Goal: Task Accomplishment & Management: Use online tool/utility

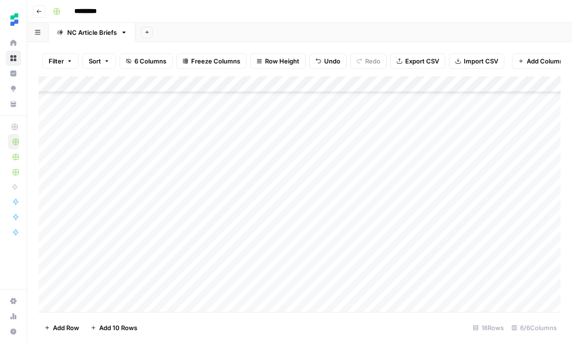
scroll to position [88, 0]
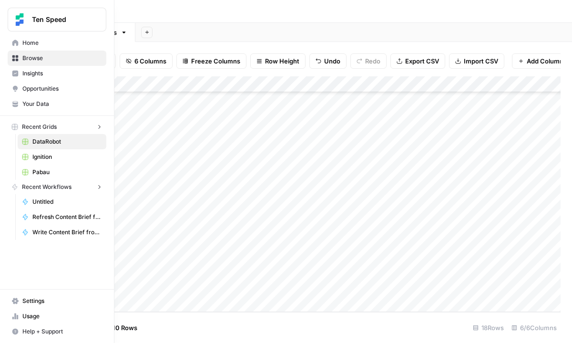
click at [15, 56] on icon at bounding box center [15, 58] width 7 height 7
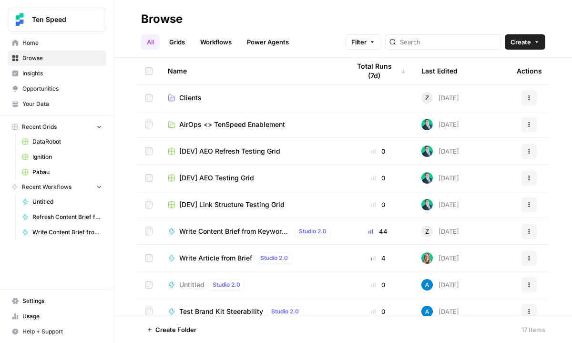
click at [212, 100] on link "Clients" at bounding box center [251, 98] width 167 height 10
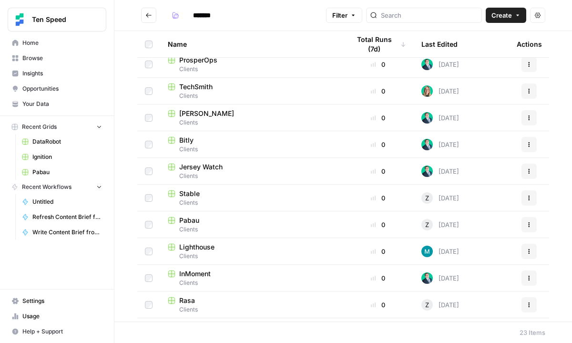
scroll to position [279, 0]
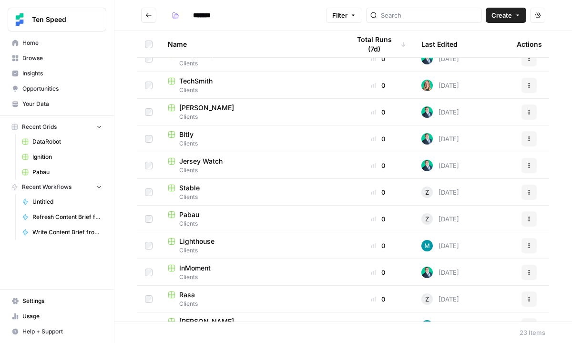
click at [202, 224] on span "Clients" at bounding box center [251, 223] width 167 height 9
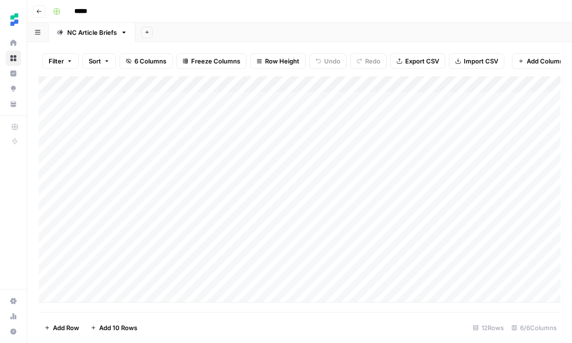
click at [143, 296] on div "Add Column" at bounding box center [300, 189] width 522 height 226
type textarea "**********"
click at [257, 292] on div "Add Column" at bounding box center [300, 193] width 522 height 235
click at [245, 287] on div "Add Column" at bounding box center [300, 193] width 522 height 235
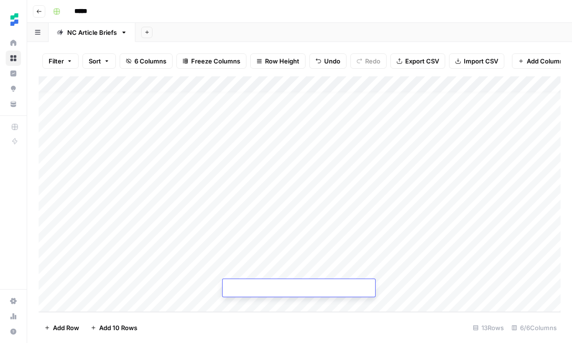
type textarea "**********"
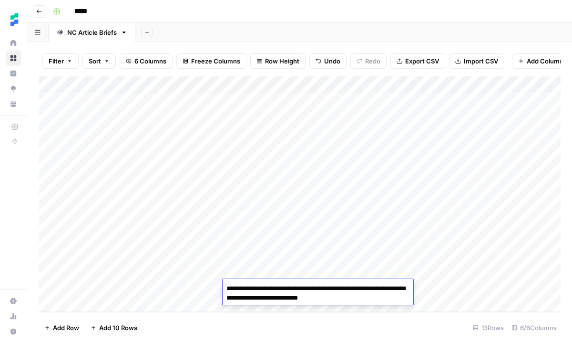
click at [261, 274] on div "Add Column" at bounding box center [300, 193] width 522 height 235
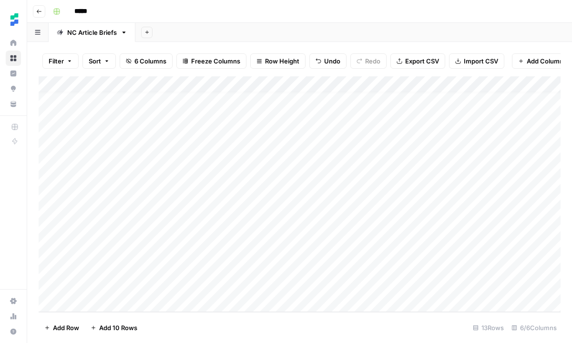
click at [341, 287] on div "Add Column" at bounding box center [300, 193] width 522 height 235
click at [344, 287] on div "Add Column" at bounding box center [300, 193] width 522 height 235
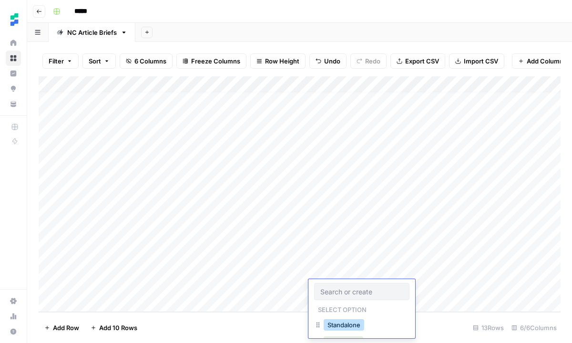
click at [352, 327] on button "Standalone" at bounding box center [344, 324] width 40 height 11
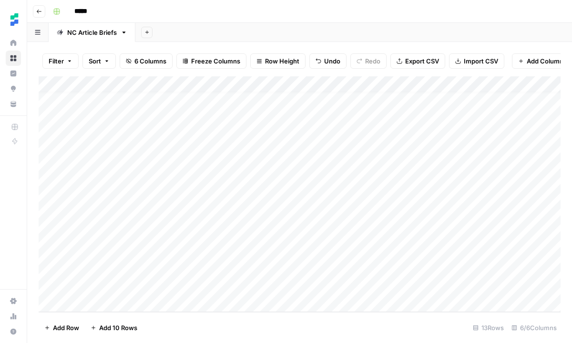
click at [493, 285] on div "Add Column" at bounding box center [300, 193] width 522 height 235
click at [137, 296] on div "Add Column" at bounding box center [300, 193] width 522 height 235
click at [134, 303] on div "Add Column" at bounding box center [300, 193] width 522 height 235
click at [131, 304] on div "Add Column" at bounding box center [300, 193] width 522 height 235
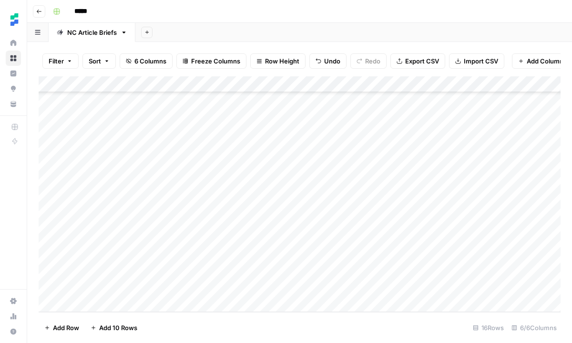
click at [131, 304] on div "Add Column" at bounding box center [300, 193] width 522 height 235
click at [160, 222] on div "Add Column" at bounding box center [300, 193] width 522 height 235
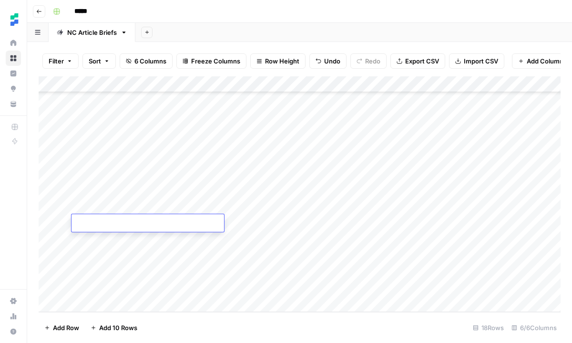
click at [139, 227] on textarea at bounding box center [147, 223] width 152 height 13
paste textarea "**********"
type textarea "**********"
click at [262, 222] on div "Add Column" at bounding box center [300, 193] width 522 height 235
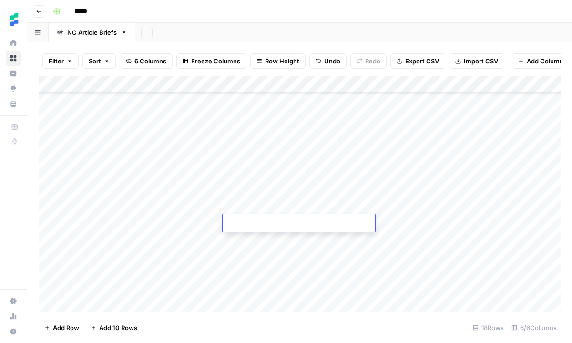
paste textarea "**********"
type textarea "**********"
click at [274, 272] on div "Add Column" at bounding box center [300, 193] width 522 height 235
click at [493, 222] on div "Add Column" at bounding box center [300, 193] width 522 height 235
click at [323, 219] on div "Add Column" at bounding box center [300, 193] width 522 height 235
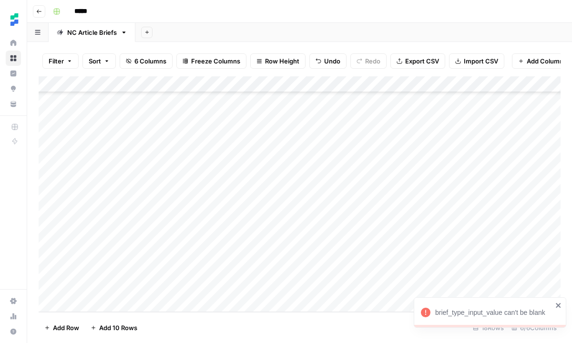
click at [339, 223] on div "Add Column" at bounding box center [300, 193] width 522 height 235
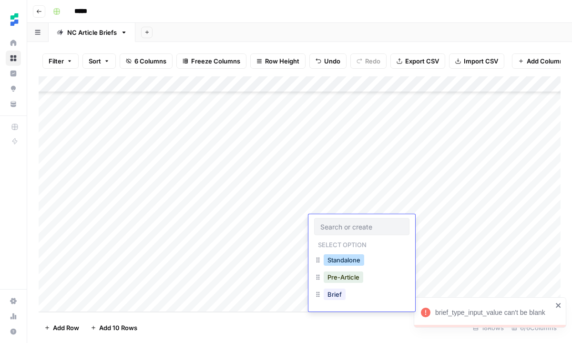
click at [344, 258] on button "Standalone" at bounding box center [344, 259] width 40 height 11
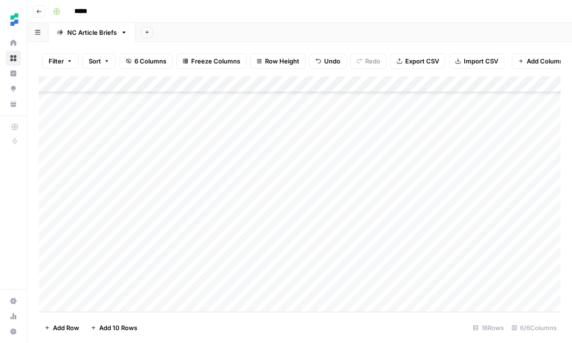
click at [489, 219] on div "Add Column" at bounding box center [300, 193] width 522 height 235
click at [129, 234] on div "Add Column" at bounding box center [300, 193] width 522 height 235
paste textarea "**********"
type textarea "**********"
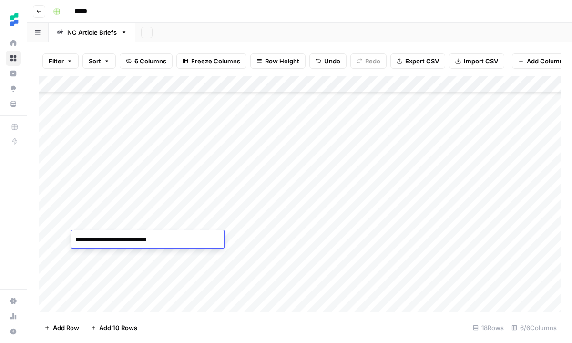
click at [269, 240] on div "Add Column" at bounding box center [300, 193] width 522 height 235
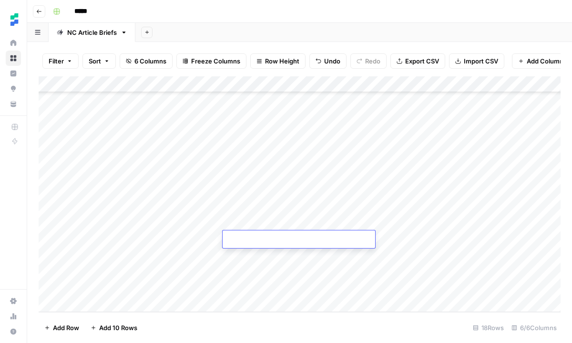
paste textarea "**********"
type textarea "**********"
click at [255, 166] on div "Add Column" at bounding box center [300, 193] width 522 height 235
click at [348, 240] on div "Add Column" at bounding box center [300, 193] width 522 height 235
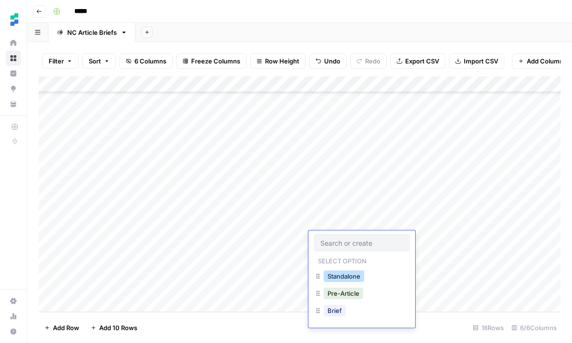
click at [346, 273] on button "Standalone" at bounding box center [344, 275] width 40 height 11
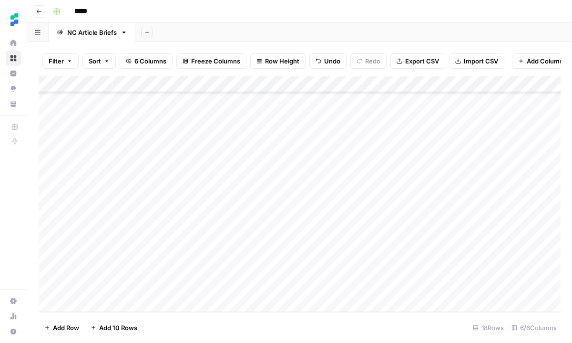
click at [489, 239] on div "Add Column" at bounding box center [300, 193] width 522 height 235
click at [164, 251] on div "Add Column" at bounding box center [300, 193] width 522 height 235
click at [257, 253] on div "Add Column" at bounding box center [300, 193] width 522 height 235
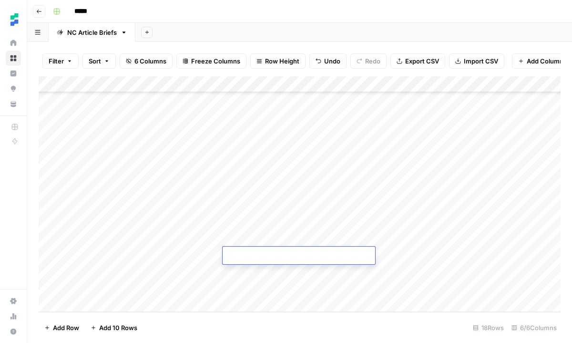
type textarea "**********"
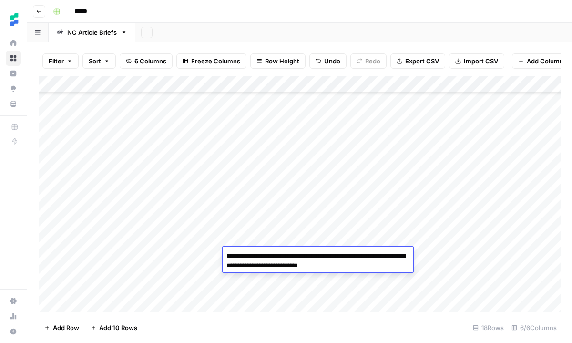
click at [204, 263] on div "Add Column" at bounding box center [300, 193] width 522 height 235
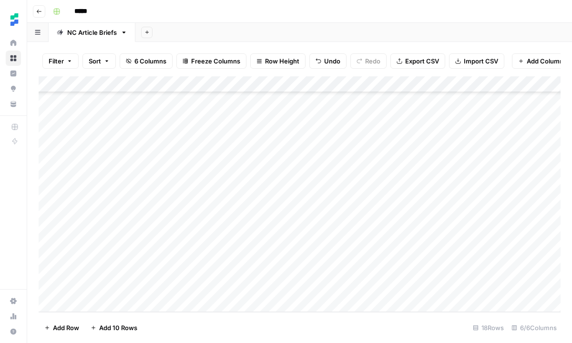
click at [143, 251] on div "Add Column" at bounding box center [300, 193] width 522 height 235
type textarea "**********"
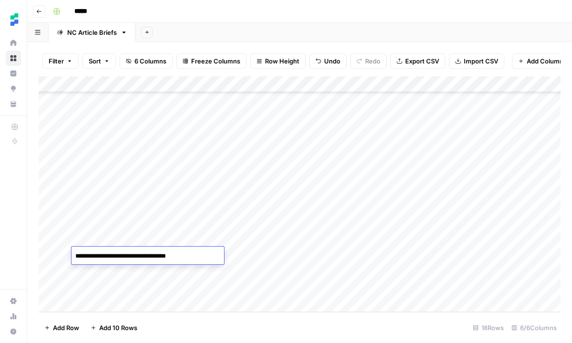
click at [179, 274] on div "Add Column" at bounding box center [300, 193] width 522 height 235
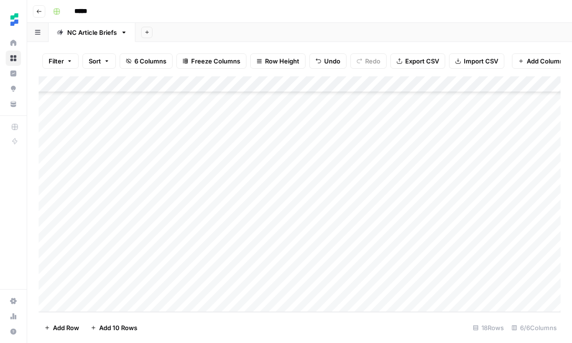
click at [179, 274] on div "Add Column" at bounding box center [300, 193] width 522 height 235
paste textarea "**********"
type textarea "**********"
click at [268, 272] on div "Add Column" at bounding box center [300, 193] width 522 height 235
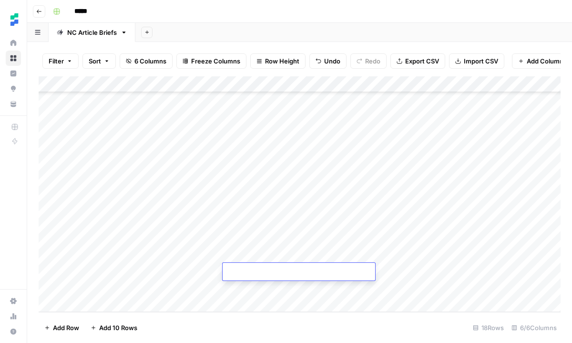
paste textarea "**********"
type textarea "**********"
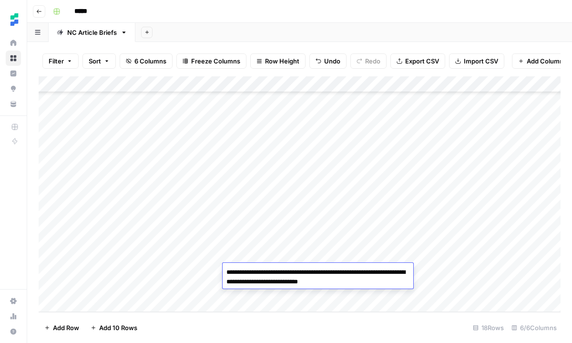
click at [278, 180] on div "Add Column" at bounding box center [300, 193] width 522 height 235
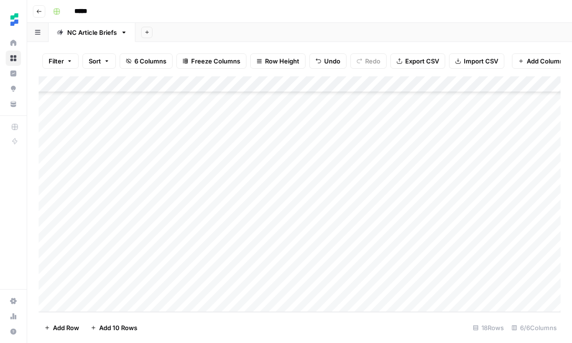
click at [493, 254] on div "Add Column" at bounding box center [300, 193] width 522 height 235
click at [361, 256] on div "Add Column" at bounding box center [300, 193] width 522 height 235
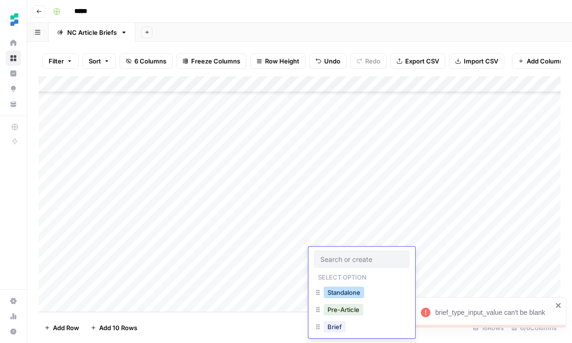
click at [350, 289] on button "Standalone" at bounding box center [344, 291] width 40 height 11
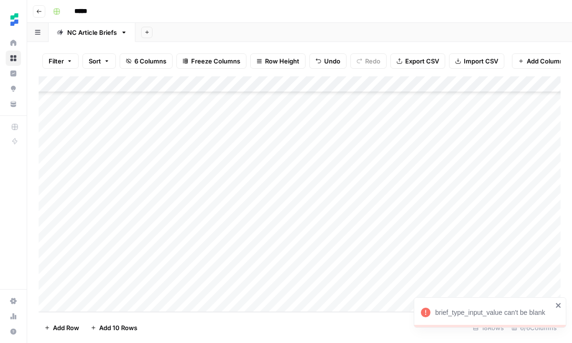
click at [346, 275] on div "Add Column" at bounding box center [300, 193] width 522 height 235
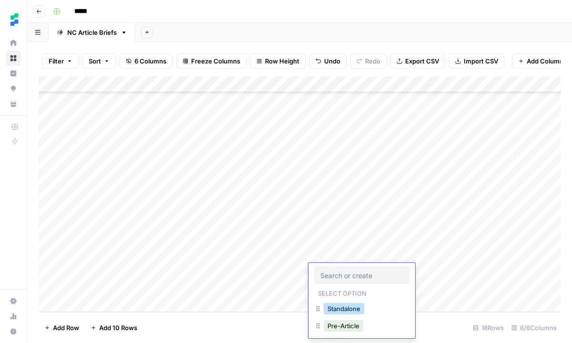
click at [349, 307] on button "Standalone" at bounding box center [344, 308] width 40 height 11
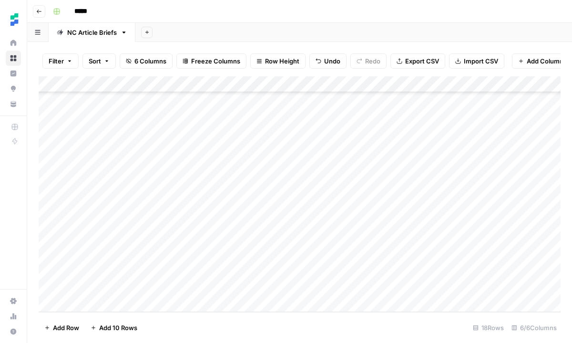
click at [488, 253] on div "Add Column" at bounding box center [300, 193] width 522 height 235
click at [493, 270] on div "Add Column" at bounding box center [300, 193] width 522 height 235
click at [491, 288] on div "Add Column" at bounding box center [300, 193] width 522 height 235
click at [329, 287] on div "Add Column" at bounding box center [300, 193] width 522 height 235
click at [202, 286] on div "Add Column" at bounding box center [300, 193] width 522 height 235
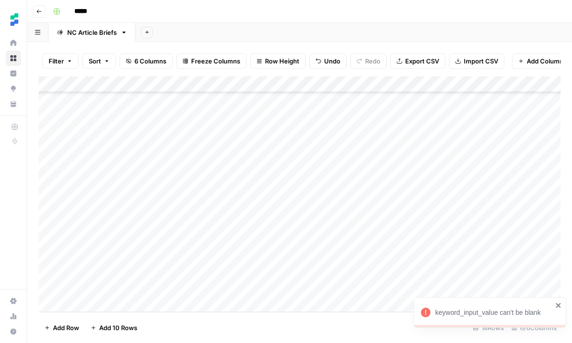
click at [202, 286] on div "Add Column" at bounding box center [300, 193] width 522 height 235
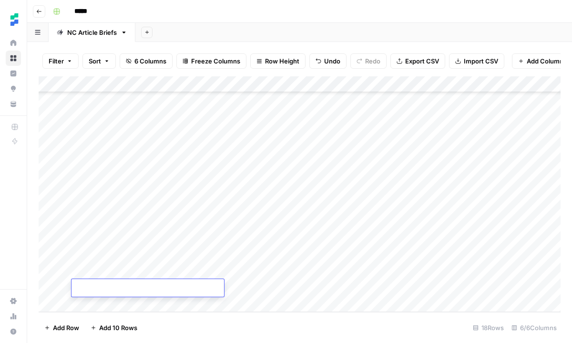
click at [437, 269] on div "Add Column" at bounding box center [300, 193] width 522 height 235
click at [456, 271] on div "Add Column" at bounding box center [300, 193] width 522 height 235
click at [456, 271] on div at bounding box center [492, 272] width 196 height 18
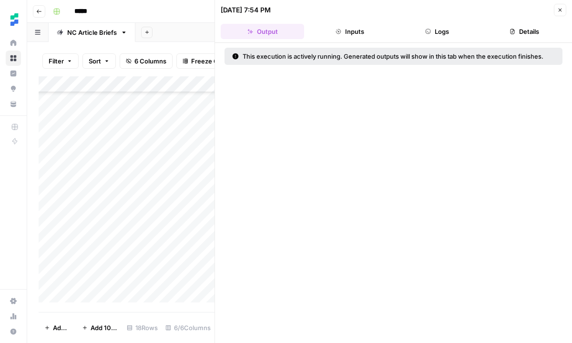
click at [557, 16] on button "Close" at bounding box center [560, 10] width 12 height 12
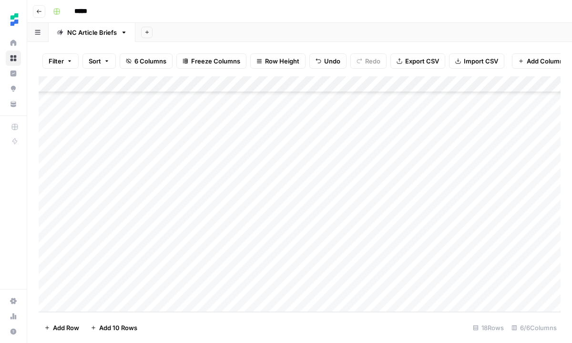
click at [167, 294] on div "Add Column" at bounding box center [300, 193] width 522 height 235
click at [140, 305] on div "Add Column" at bounding box center [300, 193] width 522 height 235
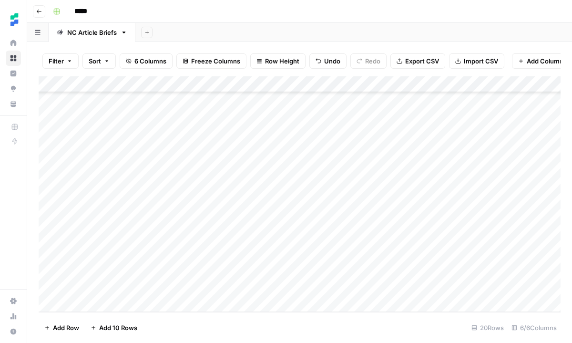
click at [164, 252] on div "Add Column" at bounding box center [300, 193] width 522 height 235
paste textarea "**********"
type textarea "**********"
click at [273, 258] on div "Add Column" at bounding box center [300, 193] width 522 height 235
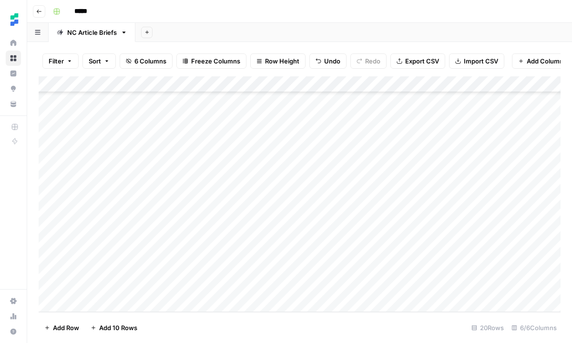
click at [273, 258] on div "Add Column" at bounding box center [300, 193] width 522 height 235
click at [422, 255] on div "Add Column" at bounding box center [300, 193] width 522 height 235
click at [353, 252] on div "Add Column" at bounding box center [300, 193] width 522 height 235
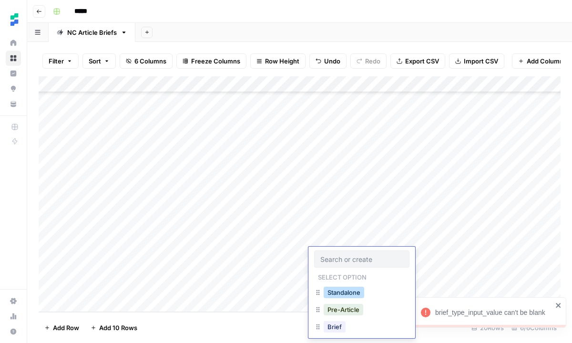
click at [346, 290] on button "Standalone" at bounding box center [344, 291] width 40 height 11
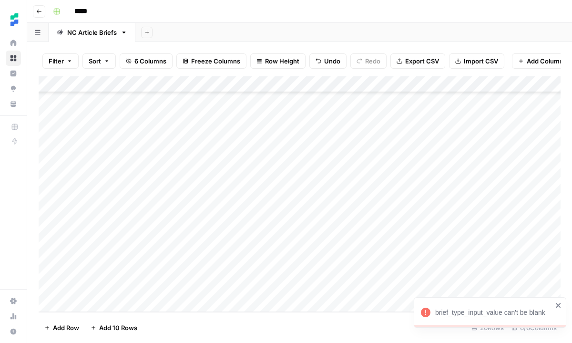
click at [493, 253] on div "Add Column" at bounding box center [300, 193] width 522 height 235
click at [132, 264] on div "Add Column" at bounding box center [300, 193] width 522 height 235
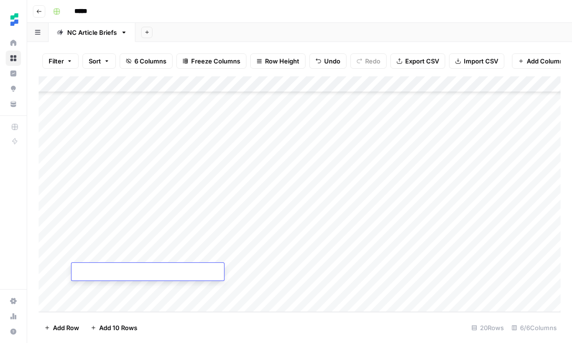
paste textarea "**********"
type textarea "**********"
click at [259, 269] on div "Add Column" at bounding box center [300, 193] width 522 height 235
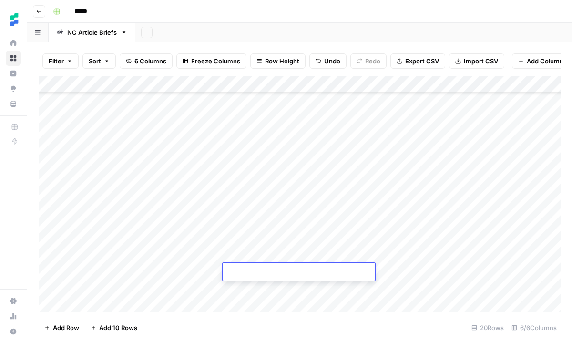
click at [342, 301] on div "Add Column" at bounding box center [300, 193] width 522 height 235
click at [337, 259] on div "Add Column" at bounding box center [300, 193] width 522 height 235
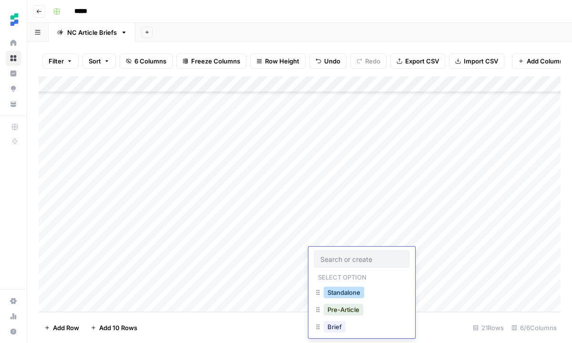
click at [344, 295] on button "Standalone" at bounding box center [344, 291] width 40 height 11
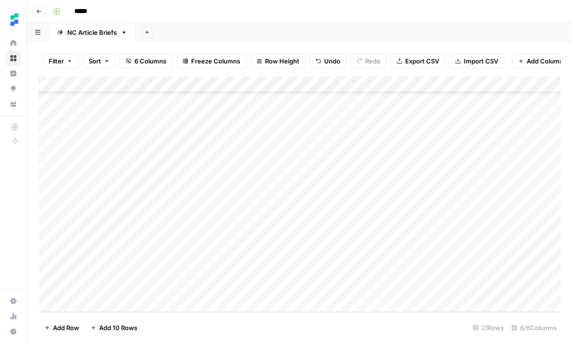
click at [492, 252] on div "Add Column" at bounding box center [300, 193] width 522 height 235
click at [149, 272] on div "Add Column" at bounding box center [300, 193] width 522 height 235
paste textarea "**********"
type textarea "**********"
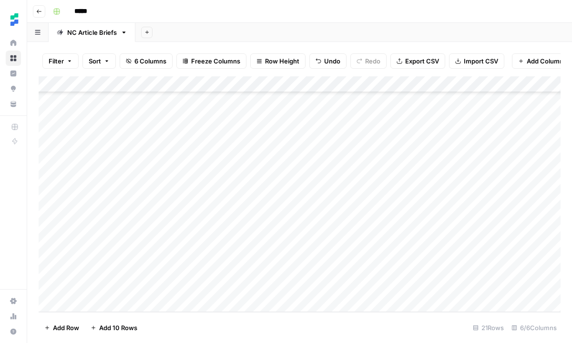
click at [325, 271] on div "Add Column" at bounding box center [300, 193] width 522 height 235
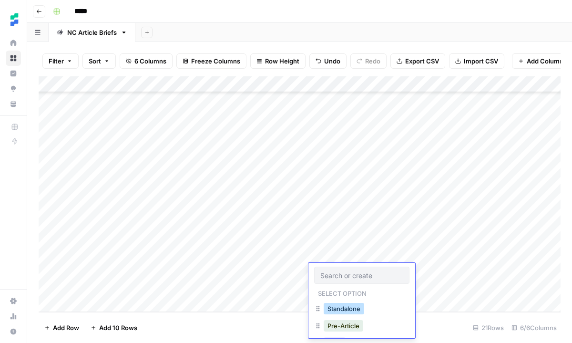
click at [346, 305] on button "Standalone" at bounding box center [344, 308] width 40 height 11
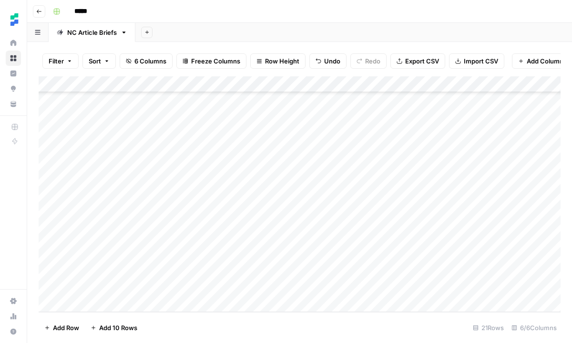
click at [490, 272] on div "Add Column" at bounding box center [300, 193] width 522 height 235
click at [442, 161] on div "Add Column" at bounding box center [300, 193] width 522 height 235
click at [346, 159] on div "Add Column" at bounding box center [300, 193] width 522 height 235
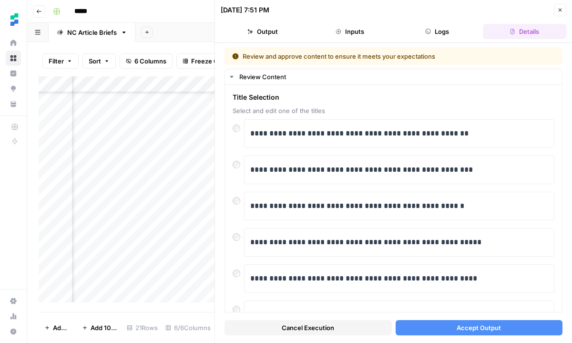
click at [439, 328] on button "Accept Output" at bounding box center [478, 327] width 167 height 15
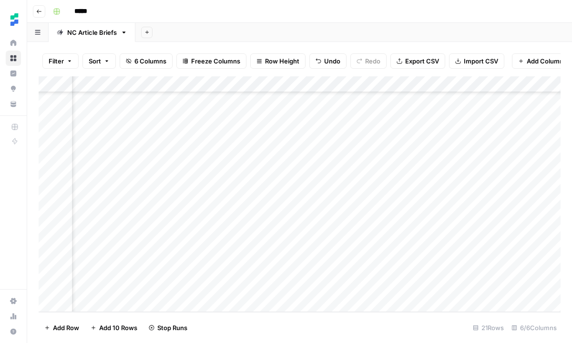
click at [354, 171] on div "Add Column" at bounding box center [300, 193] width 522 height 235
click at [445, 174] on div "Add Column" at bounding box center [300, 193] width 522 height 235
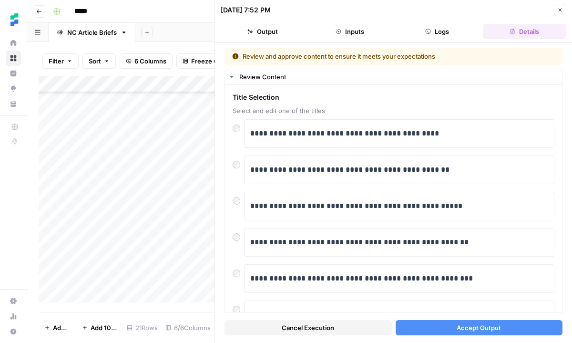
click at [436, 328] on button "Accept Output" at bounding box center [478, 327] width 167 height 15
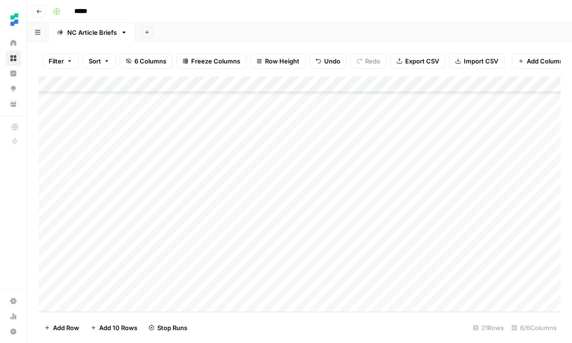
click at [430, 192] on div "Add Column" at bounding box center [300, 193] width 522 height 235
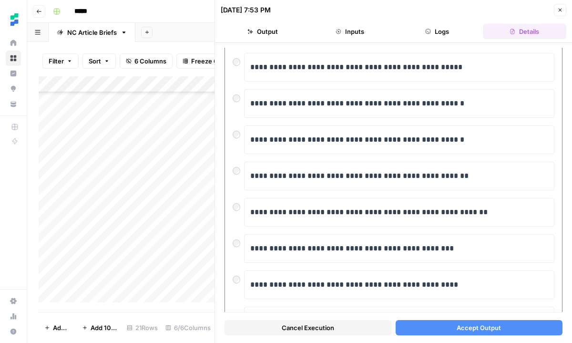
scroll to position [145, 0]
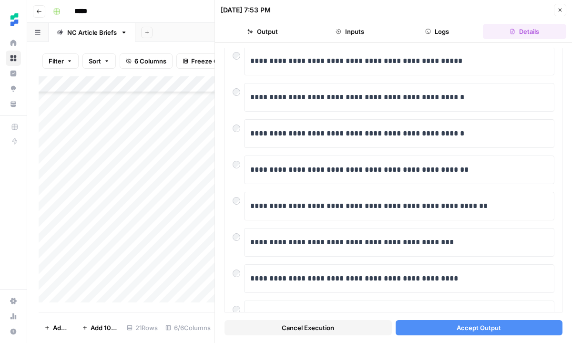
click at [438, 325] on button "Accept Output" at bounding box center [478, 327] width 167 height 15
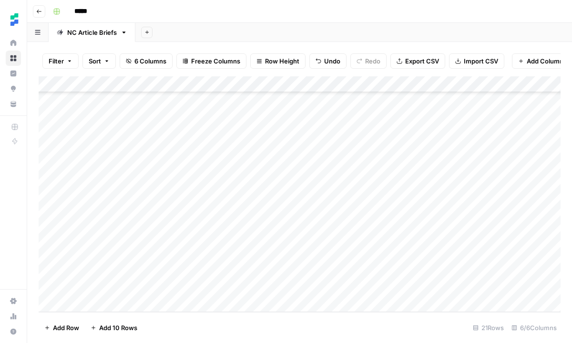
click at [440, 207] on div "Add Column" at bounding box center [300, 193] width 522 height 235
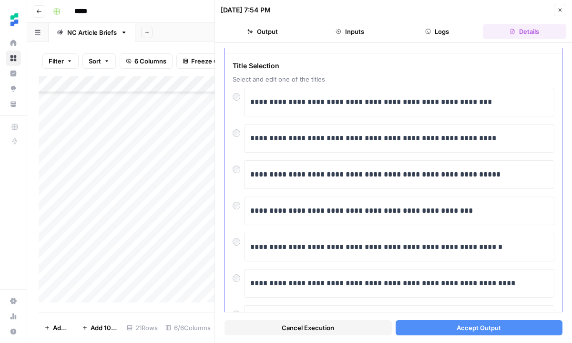
scroll to position [34, 0]
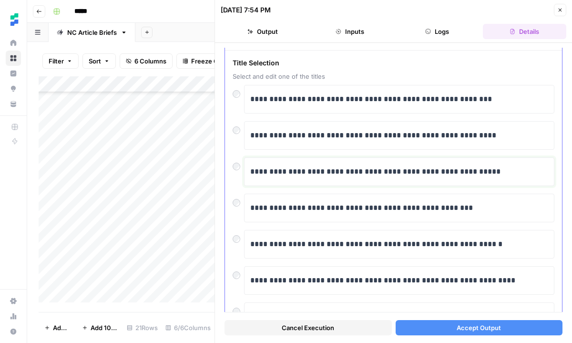
click at [488, 171] on p "**********" at bounding box center [399, 171] width 298 height 12
click at [440, 330] on button "Accept Output" at bounding box center [478, 327] width 167 height 15
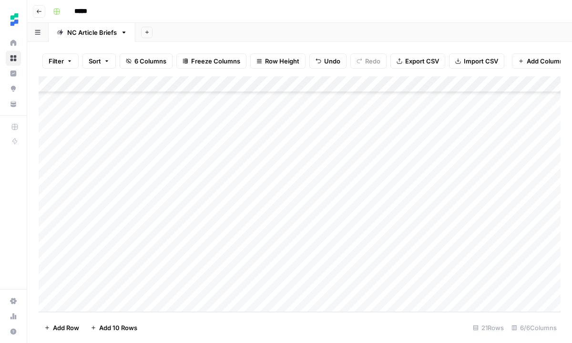
click at [416, 242] on div "Add Column" at bounding box center [300, 193] width 522 height 235
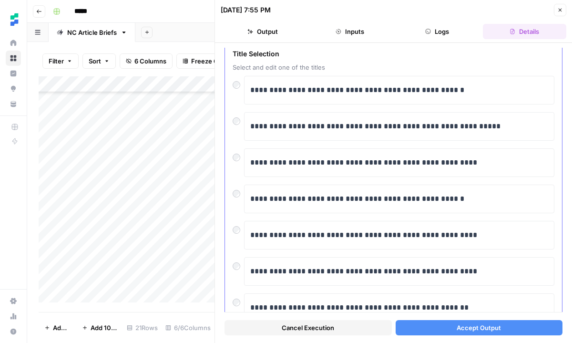
scroll to position [1, 0]
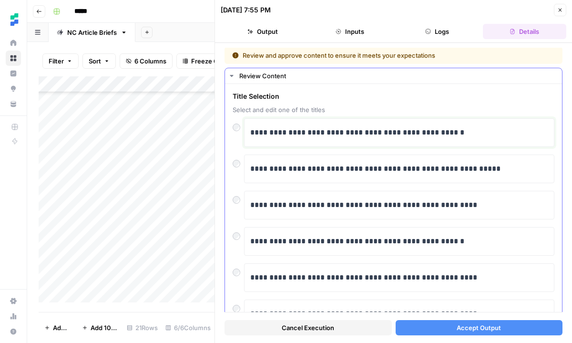
click at [457, 132] on p "**********" at bounding box center [399, 132] width 298 height 12
click at [459, 326] on span "Accept Output" at bounding box center [478, 328] width 44 height 10
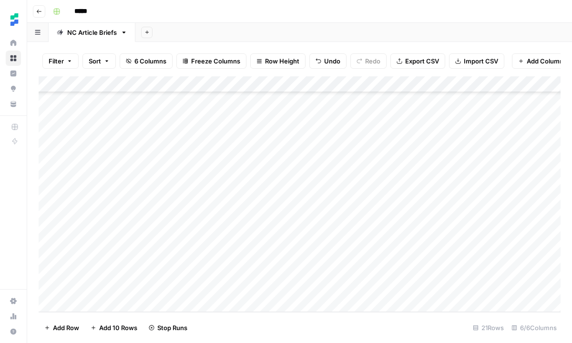
click at [435, 258] on div "Add Column" at bounding box center [300, 193] width 522 height 235
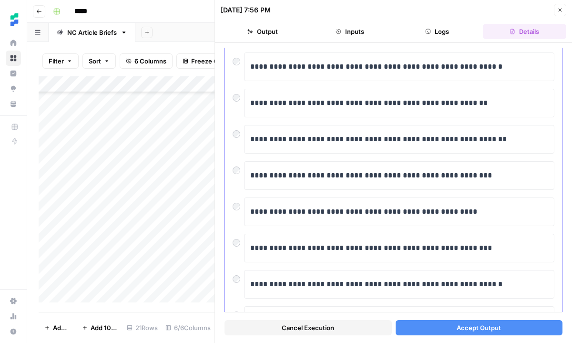
scroll to position [77, 0]
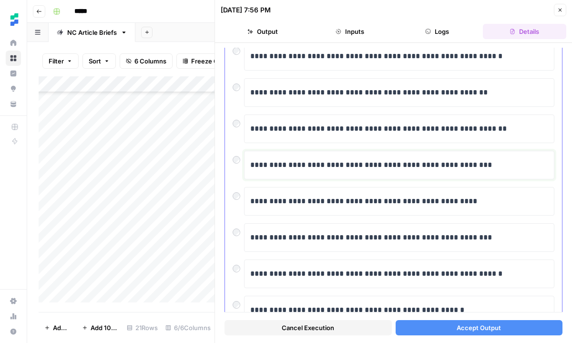
click at [492, 164] on p "**********" at bounding box center [399, 165] width 298 height 12
click at [454, 329] on button "Accept Output" at bounding box center [478, 327] width 167 height 15
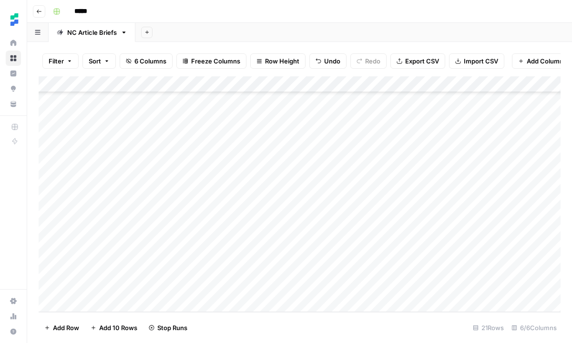
click at [439, 270] on div "Add Column" at bounding box center [300, 193] width 522 height 235
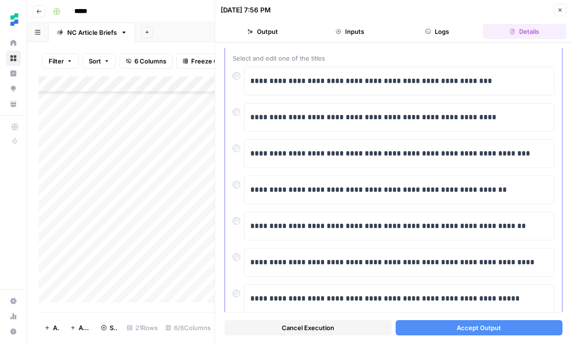
scroll to position [54, 0]
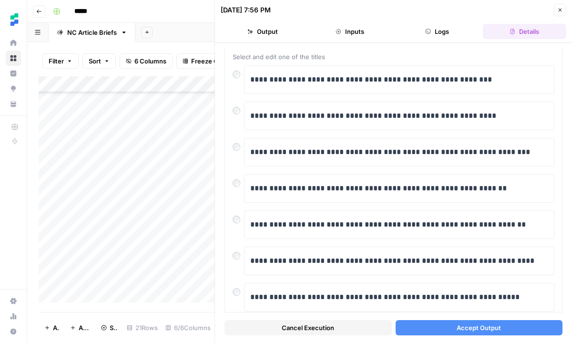
click at [443, 330] on button "Accept Output" at bounding box center [478, 327] width 167 height 15
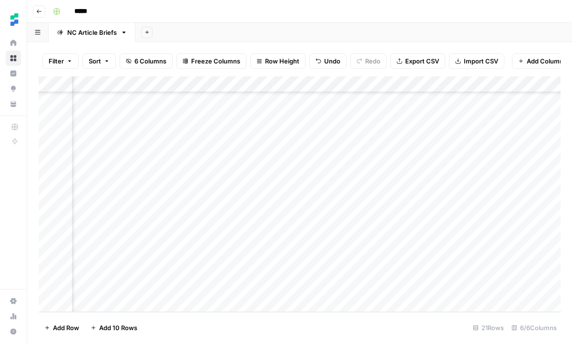
scroll to position [136, 133]
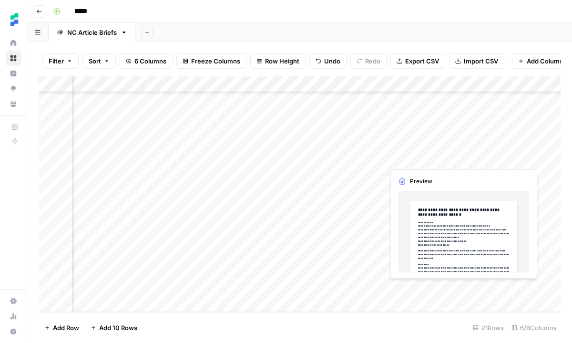
click at [491, 158] on div "Add Column" at bounding box center [300, 193] width 522 height 235
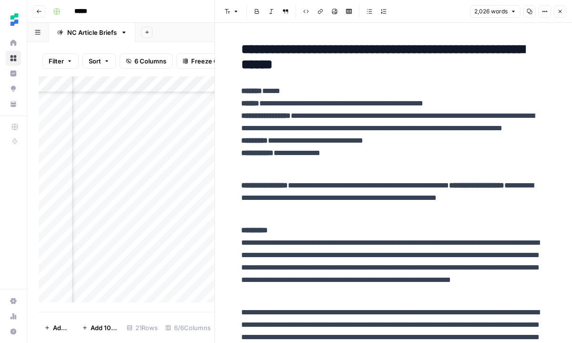
click at [564, 10] on button "Close" at bounding box center [560, 11] width 12 height 12
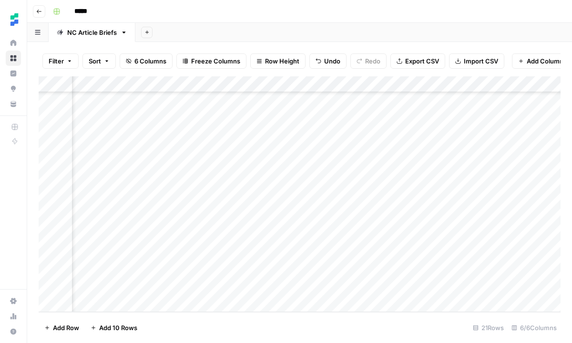
click at [437, 159] on div "Add Column" at bounding box center [300, 193] width 522 height 235
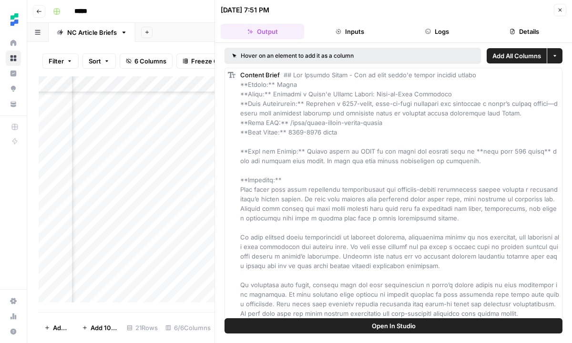
click at [559, 9] on icon "button" at bounding box center [559, 10] width 3 height 3
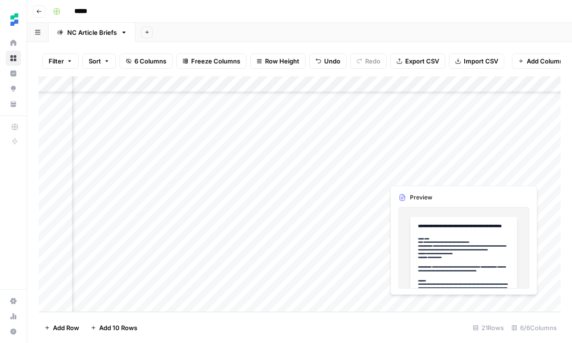
click at [511, 176] on div "Add Column" at bounding box center [300, 193] width 522 height 235
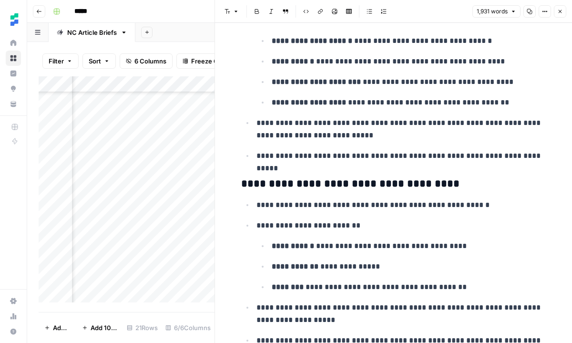
scroll to position [1701, 0]
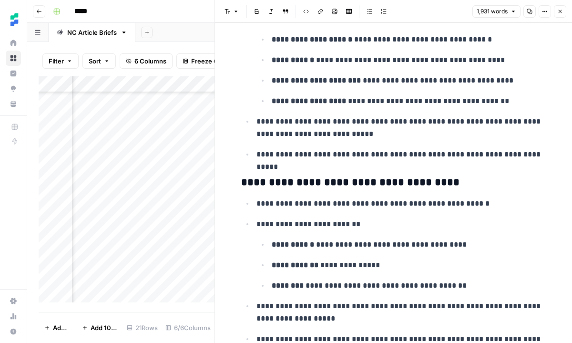
click at [558, 10] on icon "button" at bounding box center [560, 12] width 6 height 6
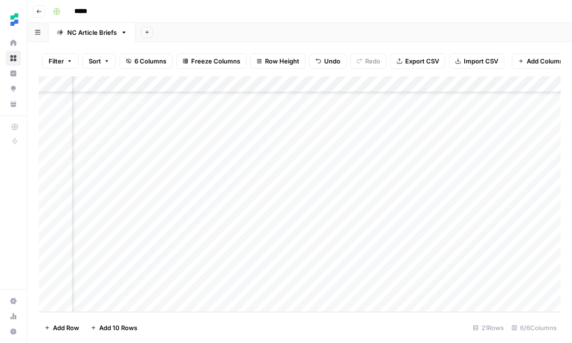
scroll to position [136, 152]
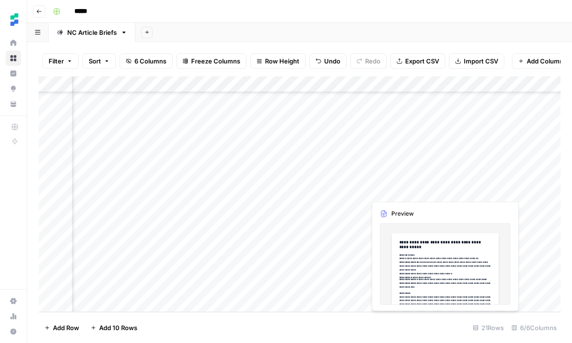
click at [461, 192] on div "Add Column" at bounding box center [300, 193] width 522 height 235
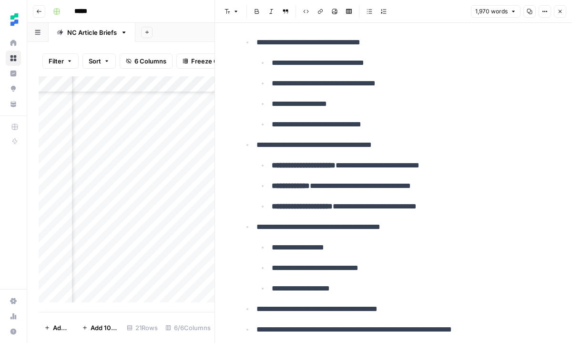
scroll to position [2314, 0]
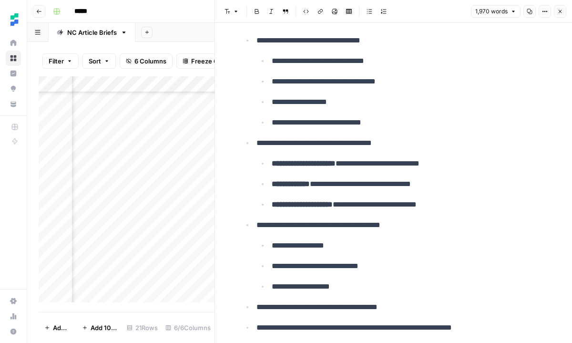
click at [555, 10] on button "Close" at bounding box center [560, 11] width 12 height 12
